Goal: Task Accomplishment & Management: Use online tool/utility

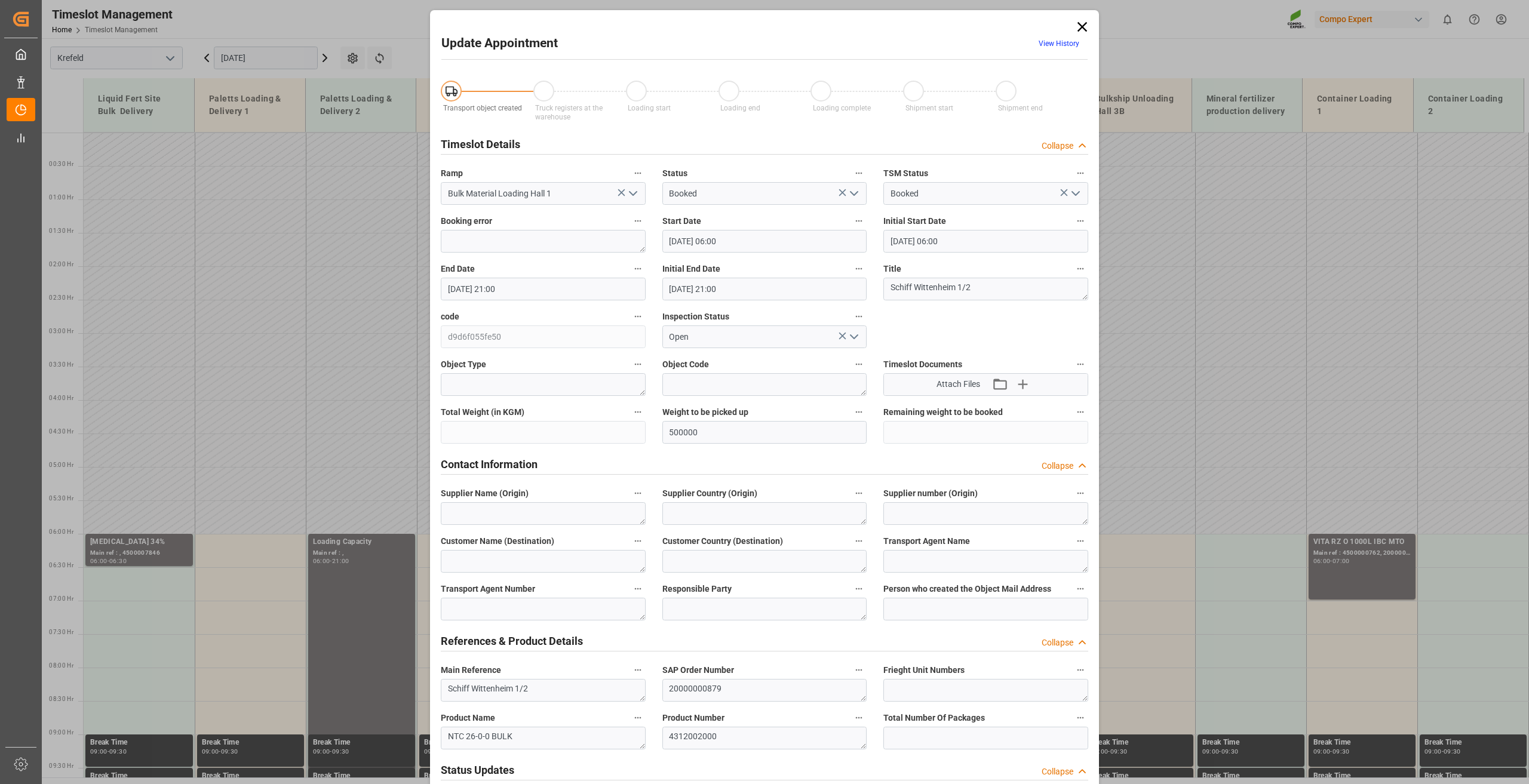
scroll to position [114, 0]
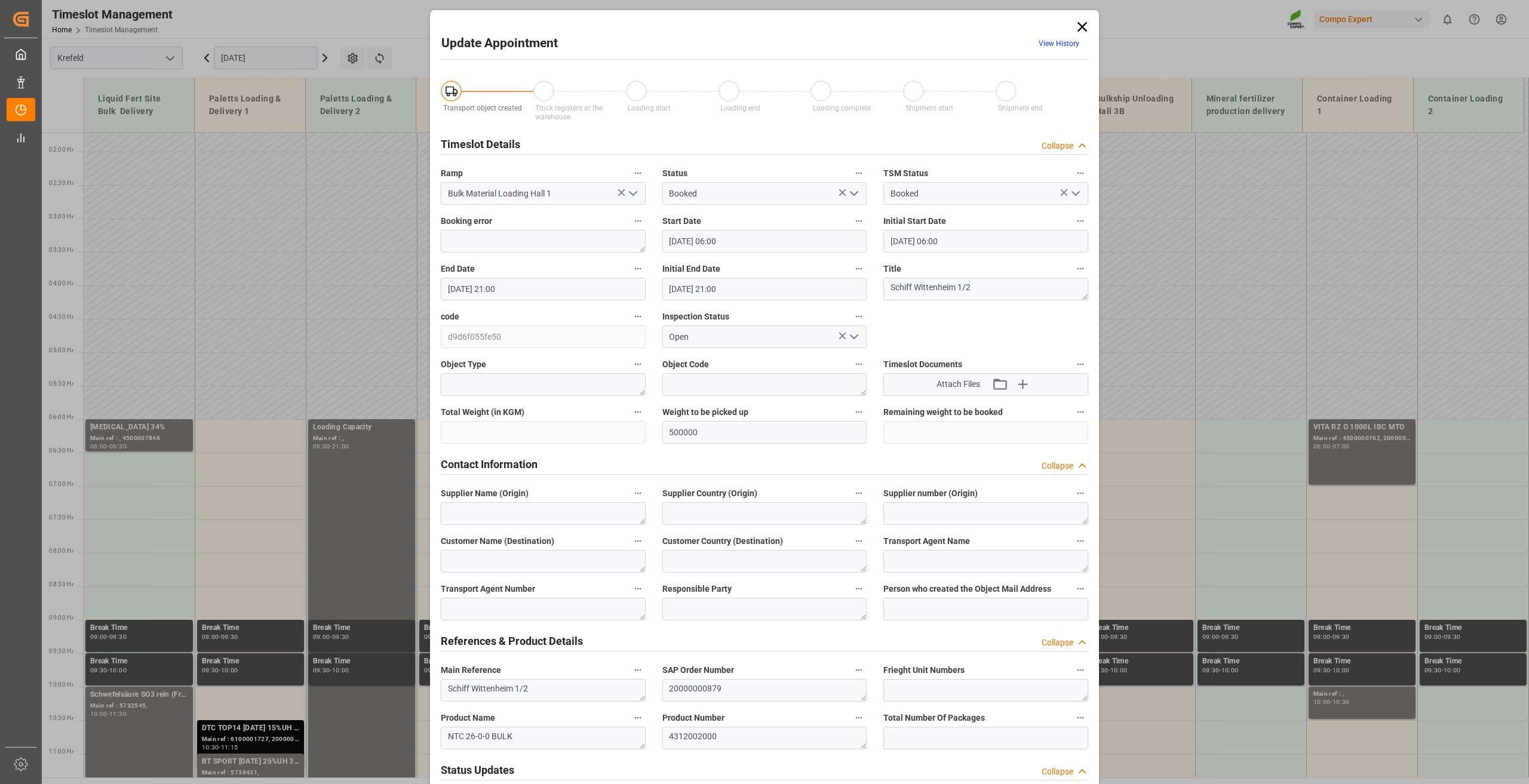
click at [1083, 23] on icon at bounding box center [1083, 27] width 17 height 17
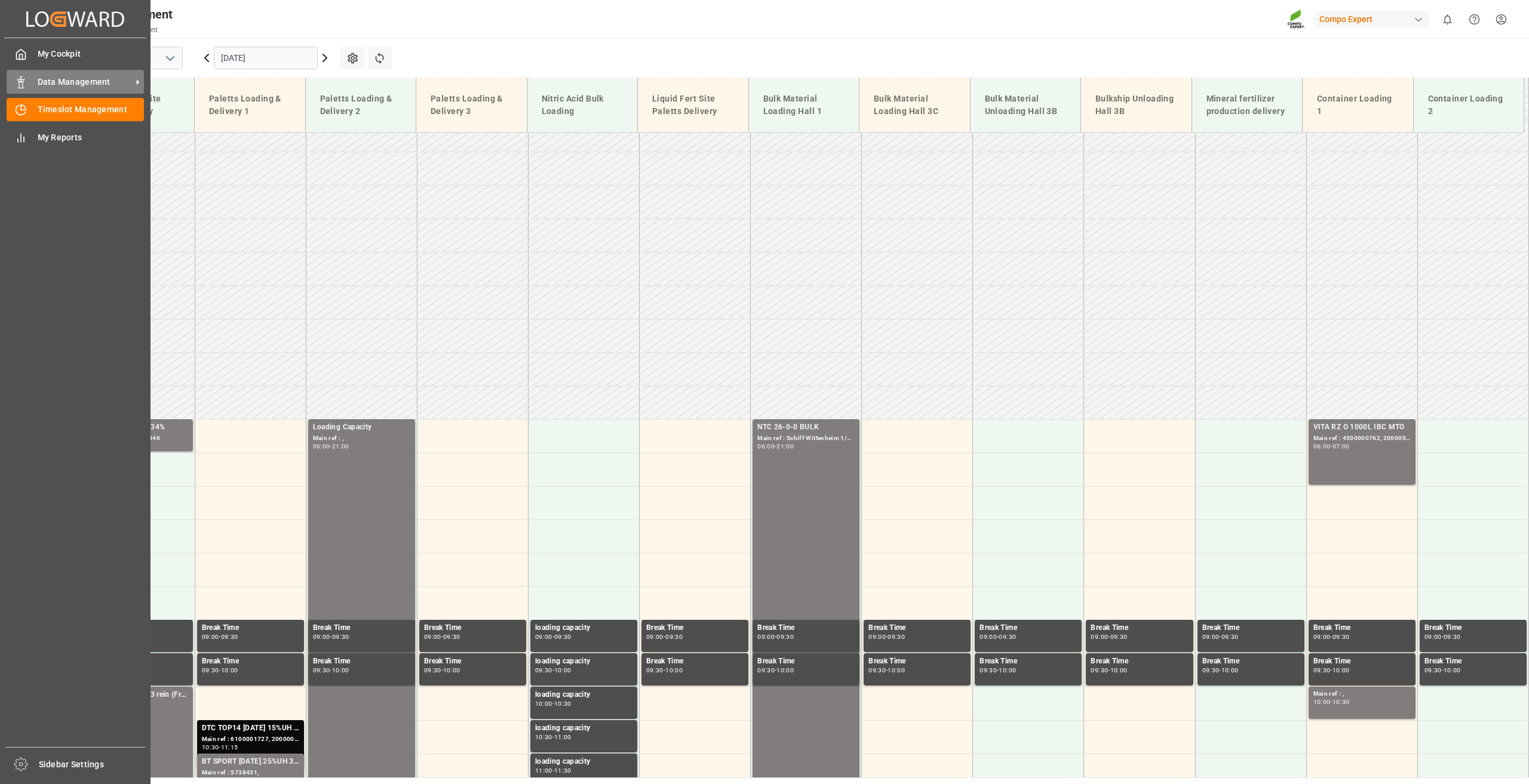
click at [75, 83] on span "Data Management" at bounding box center [85, 82] width 95 height 13
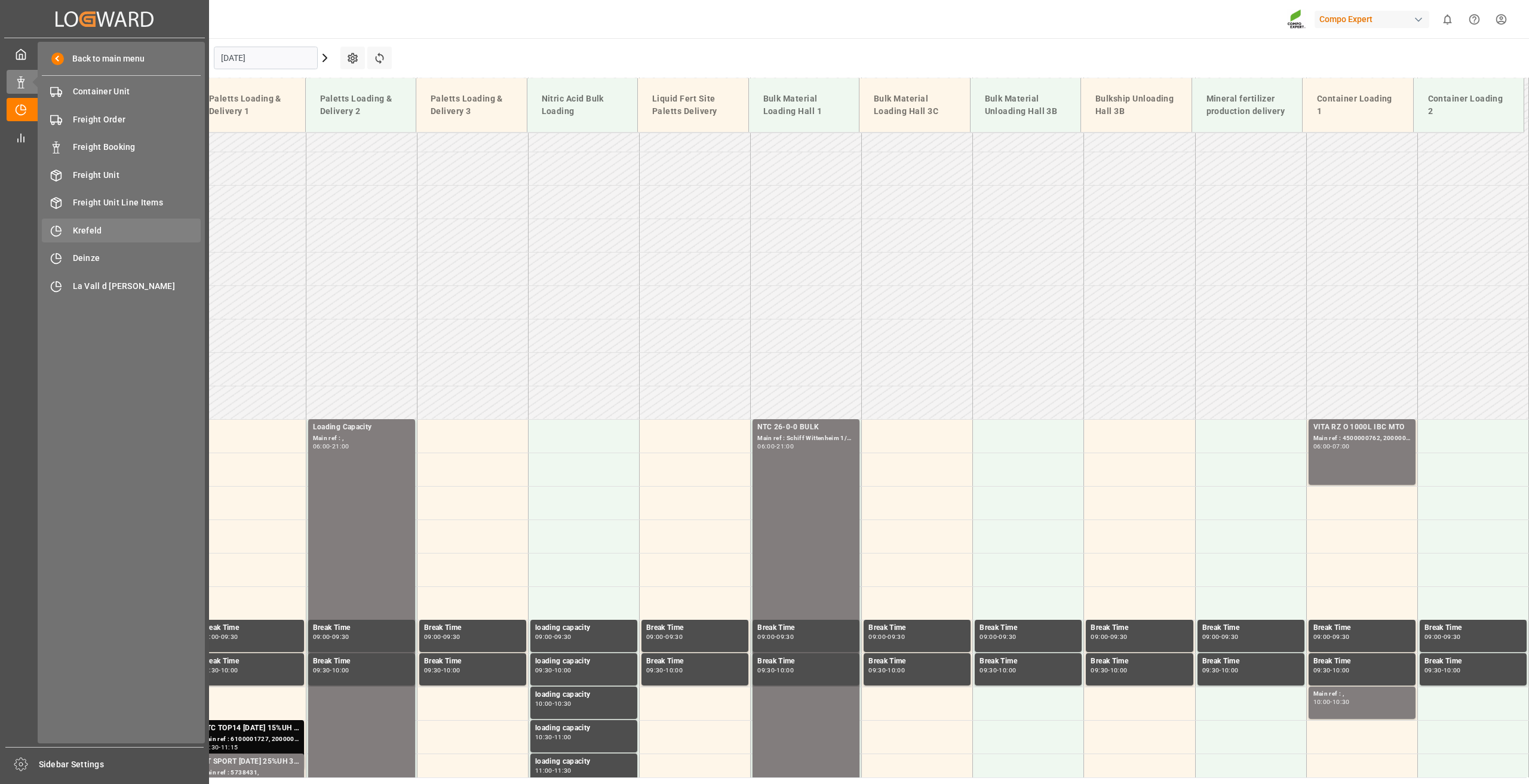
click at [116, 225] on span "Krefeld" at bounding box center [137, 231] width 128 height 13
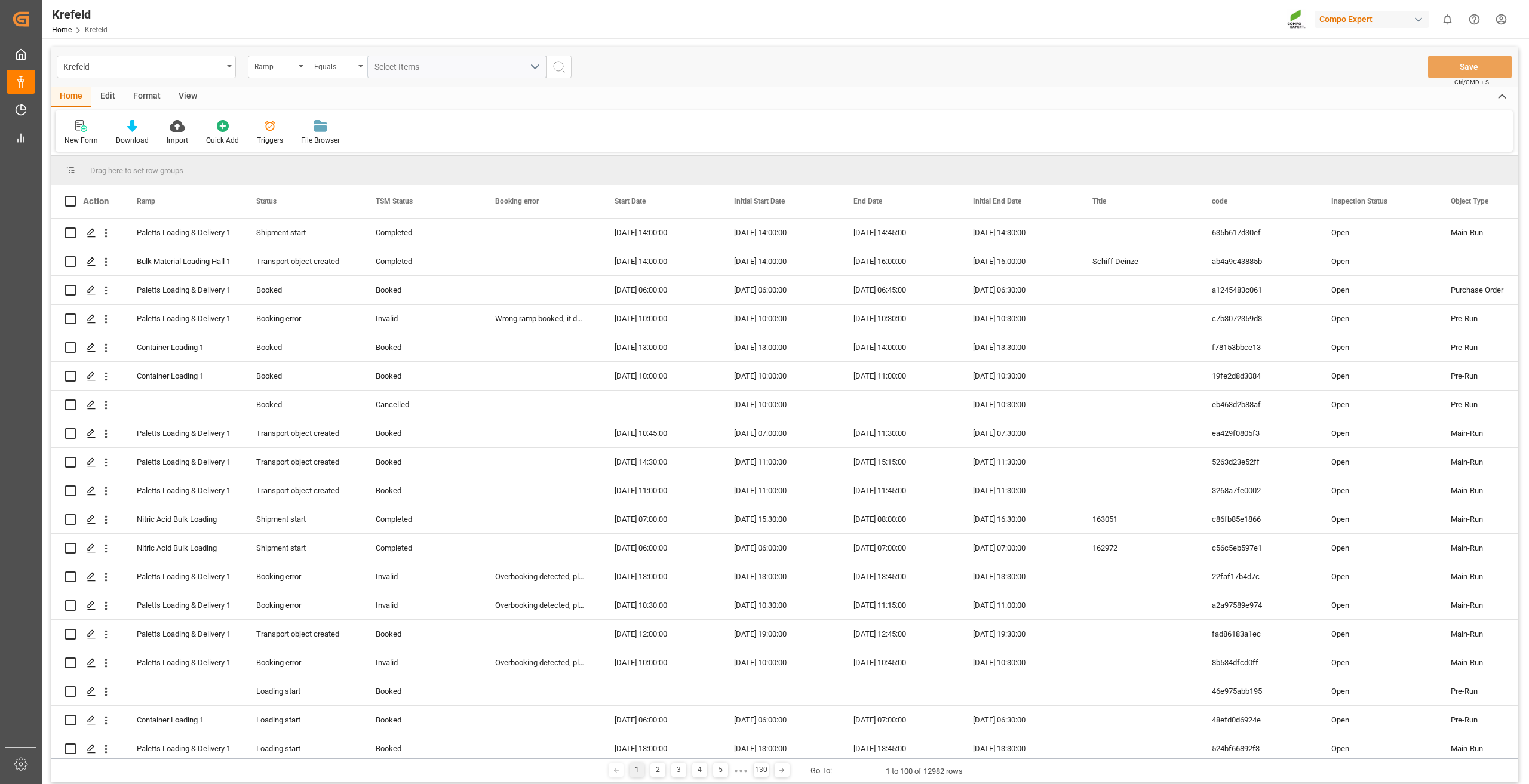
click at [148, 99] on div "Format" at bounding box center [147, 97] width 46 height 20
click at [74, 93] on div "Home" at bounding box center [71, 97] width 41 height 20
click at [115, 99] on div "Edit" at bounding box center [108, 97] width 33 height 20
click at [143, 132] on div "Configuration" at bounding box center [140, 132] width 63 height 26
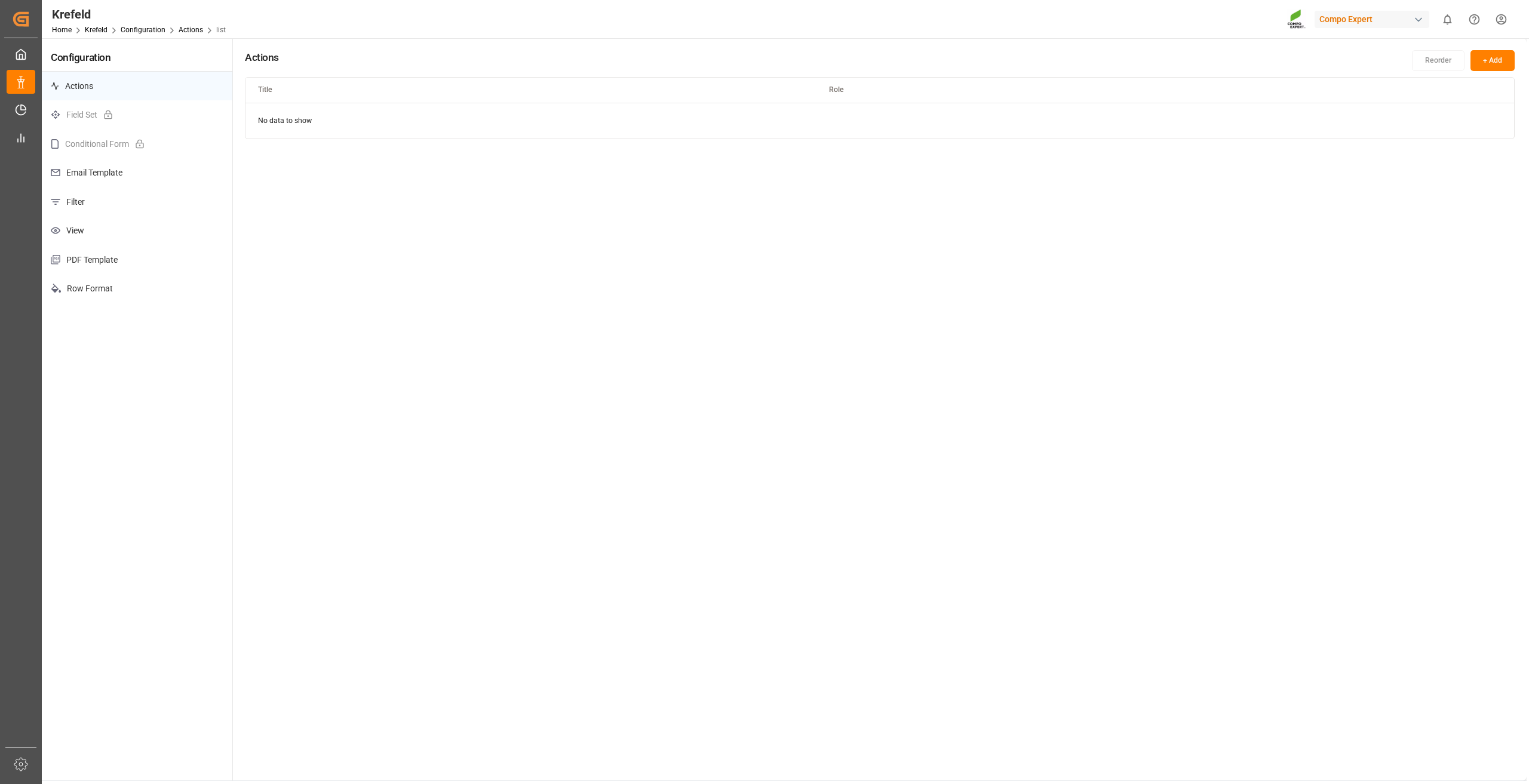
click at [100, 207] on p "Filter" at bounding box center [137, 202] width 191 height 29
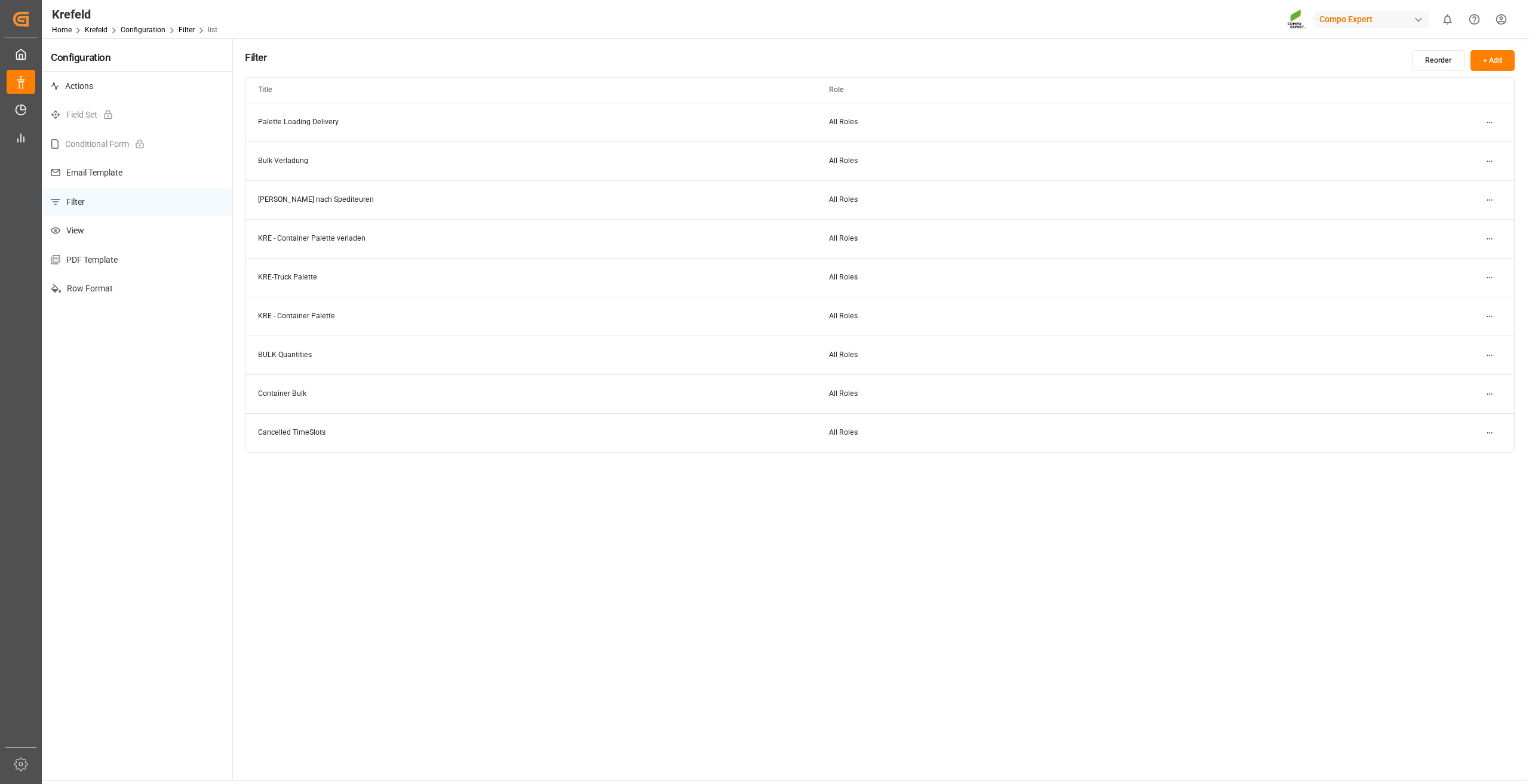
click at [1489, 354] on html "Created by potrace 1.15, written by [PERSON_NAME] [DATE]-[DATE] Created by potr…" at bounding box center [764, 392] width 1529 height 784
click at [1453, 379] on small "Edit" at bounding box center [1448, 379] width 13 height 7
